Goal: Information Seeking & Learning: Learn about a topic

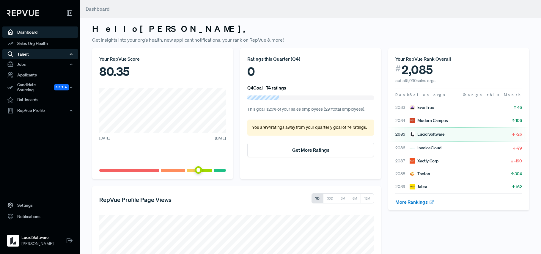
click at [47, 54] on div "Talent" at bounding box center [40, 54] width 76 height 10
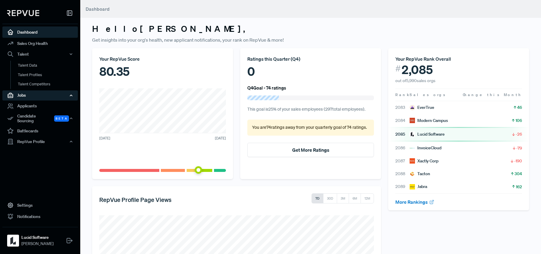
click at [52, 94] on div "Jobs" at bounding box center [40, 95] width 76 height 10
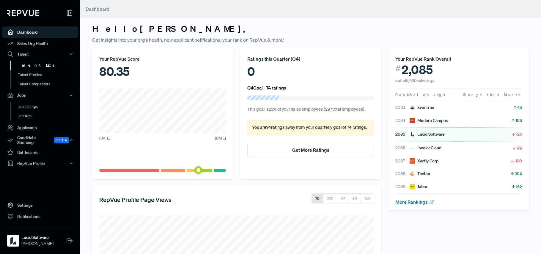
click at [38, 66] on link "Talent Data" at bounding box center [48, 66] width 76 height 10
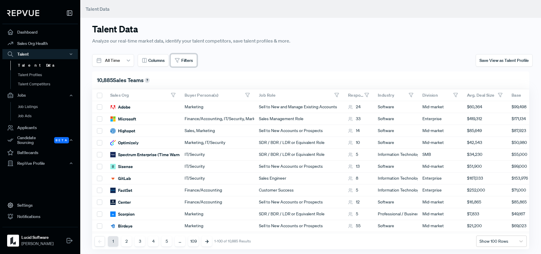
click at [184, 64] on button "Filters" at bounding box center [184, 60] width 26 height 12
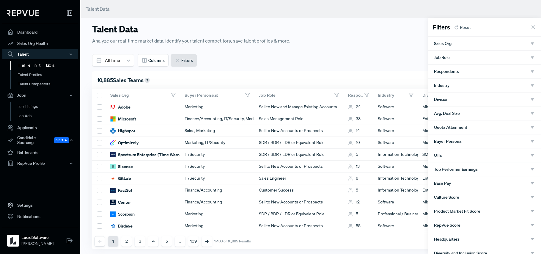
click at [323, 73] on div at bounding box center [270, 127] width 541 height 254
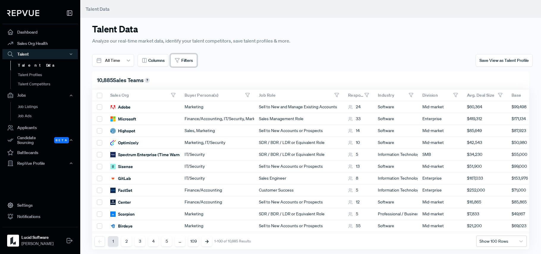
click at [186, 62] on span "Filters" at bounding box center [187, 60] width 12 height 6
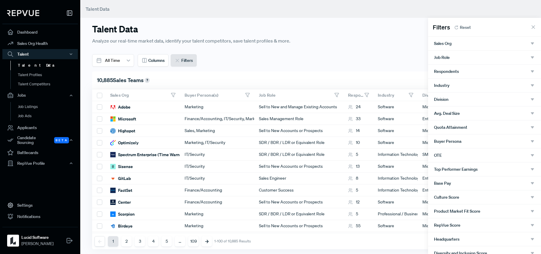
click at [464, 101] on div "Division" at bounding box center [484, 99] width 101 height 5
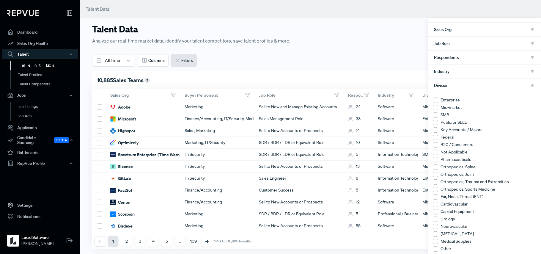
scroll to position [15, 0]
click at [451, 106] on li "Mid-market" at bounding box center [485, 106] width 104 height 6
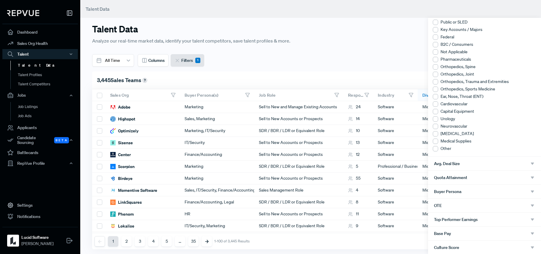
scroll to position [0, 0]
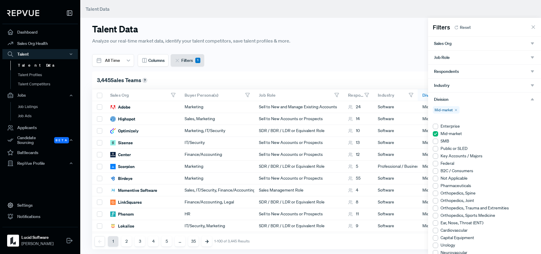
click at [449, 54] on div "Job Role" at bounding box center [484, 58] width 113 height 14
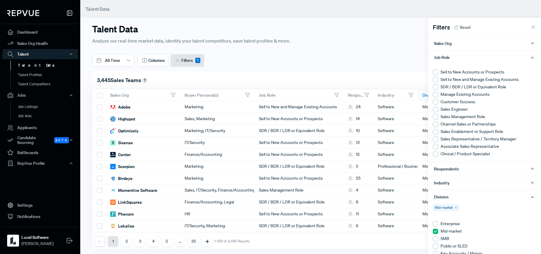
click at [485, 72] on li "Sell to New Accounts or Prospects" at bounding box center [485, 72] width 104 height 6
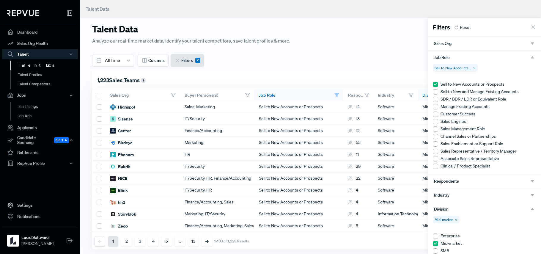
click at [406, 59] on div at bounding box center [270, 127] width 541 height 254
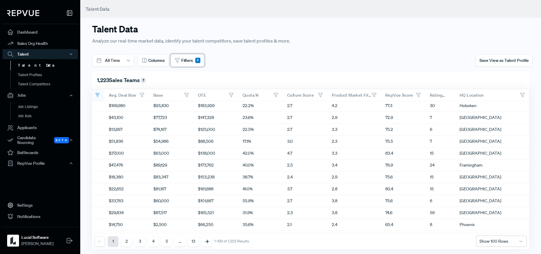
scroll to position [0, 358]
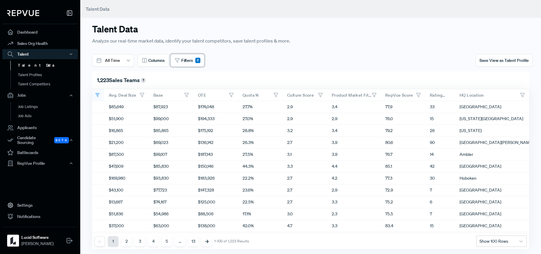
click at [192, 58] on span "Filters" at bounding box center [187, 60] width 12 height 6
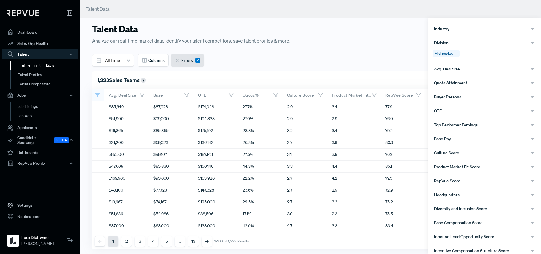
scroll to position [89, 0]
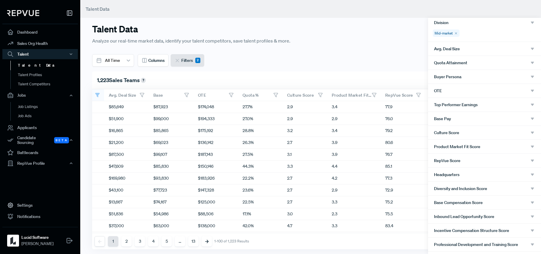
click at [464, 173] on div "Headquarters" at bounding box center [484, 174] width 101 height 5
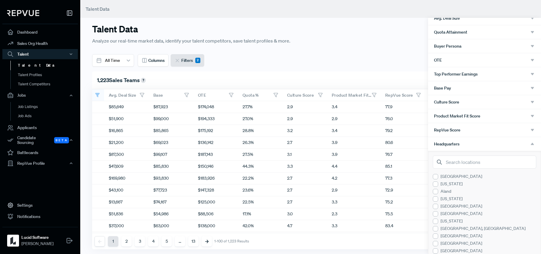
scroll to position [127, 0]
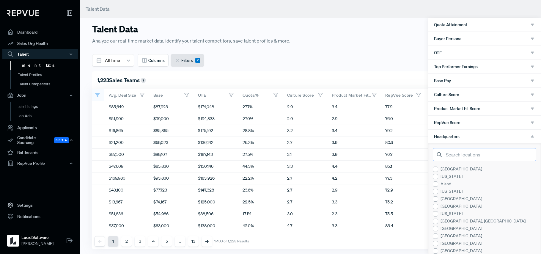
click at [490, 158] on input "search" at bounding box center [485, 154] width 104 height 13
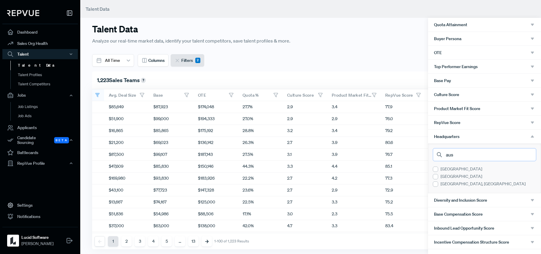
type input "aus"
click at [453, 168] on div "[GEOGRAPHIC_DATA]" at bounding box center [485, 169] width 104 height 6
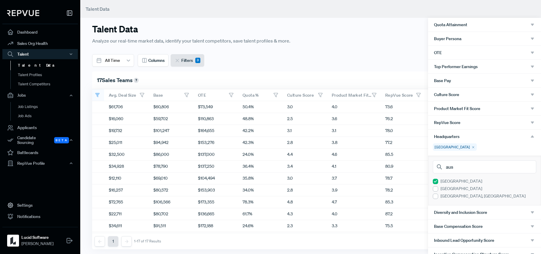
click at [369, 66] on div at bounding box center [270, 127] width 541 height 254
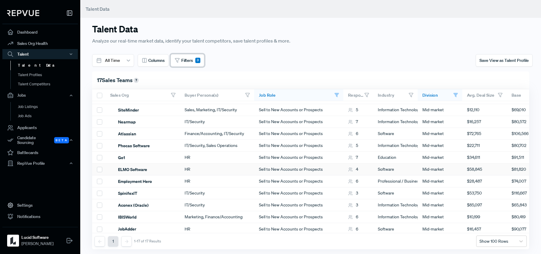
scroll to position [70, 0]
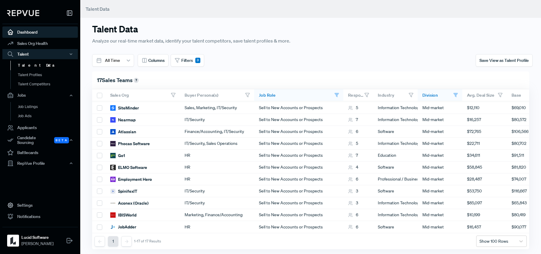
click at [28, 33] on link "Dashboard" at bounding box center [40, 31] width 76 height 11
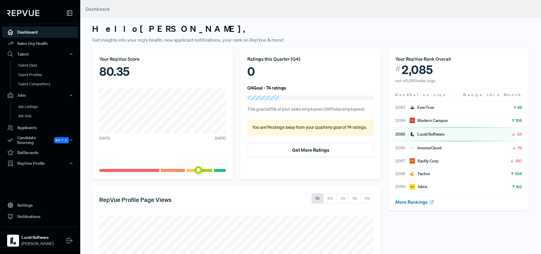
click at [41, 31] on link "Dashboard" at bounding box center [40, 31] width 76 height 11
click at [424, 136] on div "Lucid Software" at bounding box center [427, 134] width 35 height 6
click at [38, 40] on link "Sales Org Health" at bounding box center [40, 43] width 76 height 11
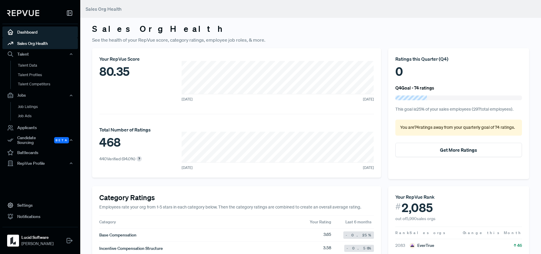
click at [37, 33] on link "Dashboard" at bounding box center [40, 31] width 76 height 11
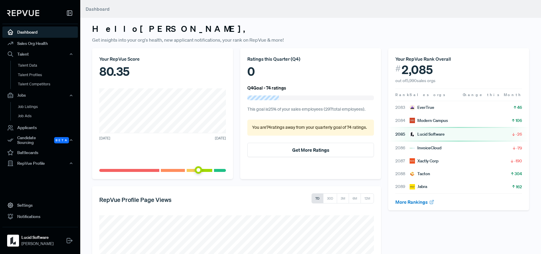
scroll to position [1, 0]
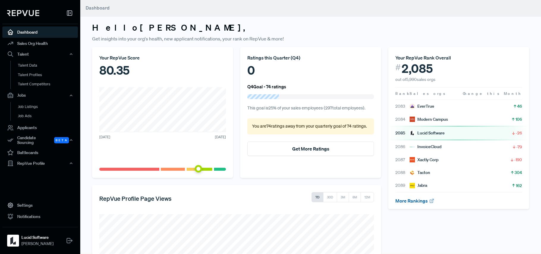
click at [409, 200] on link "More Rankings" at bounding box center [415, 201] width 39 height 6
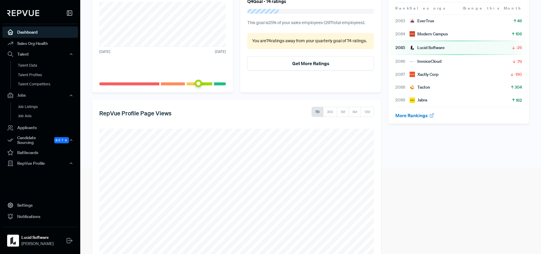
scroll to position [115, 0]
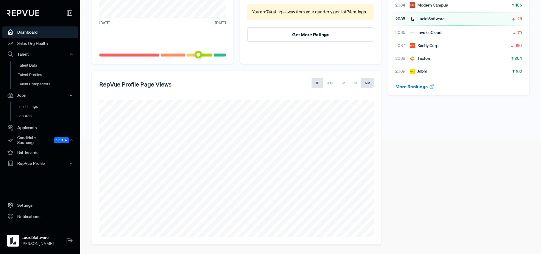
click at [367, 85] on button "12M" at bounding box center [367, 83] width 13 height 10
